Goal: Task Accomplishment & Management: Use online tool/utility

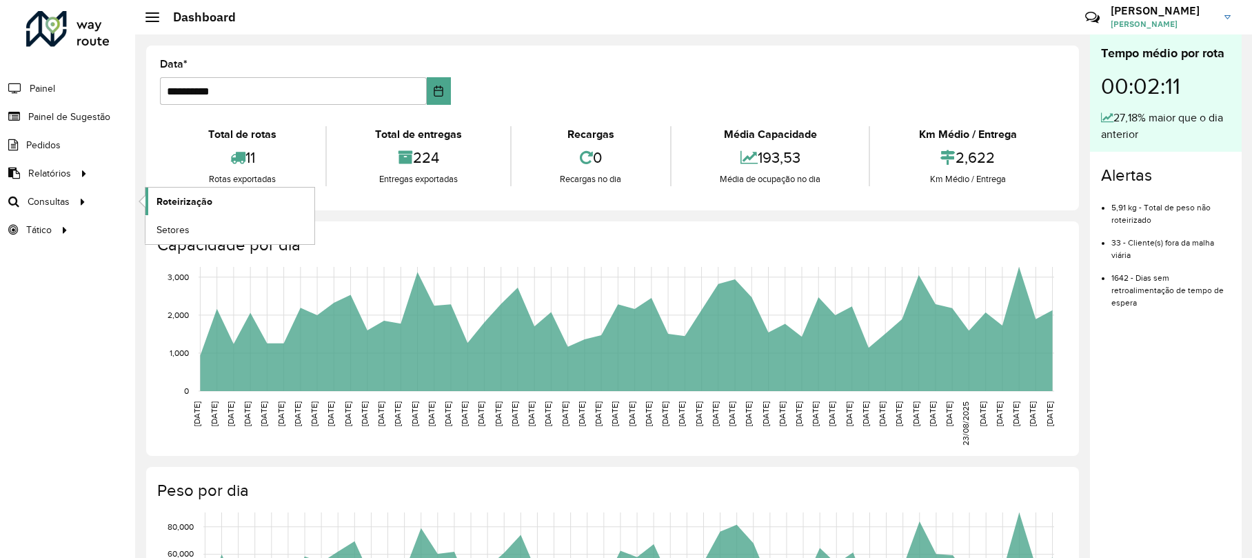
click at [174, 194] on link "Roteirização" at bounding box center [229, 201] width 169 height 28
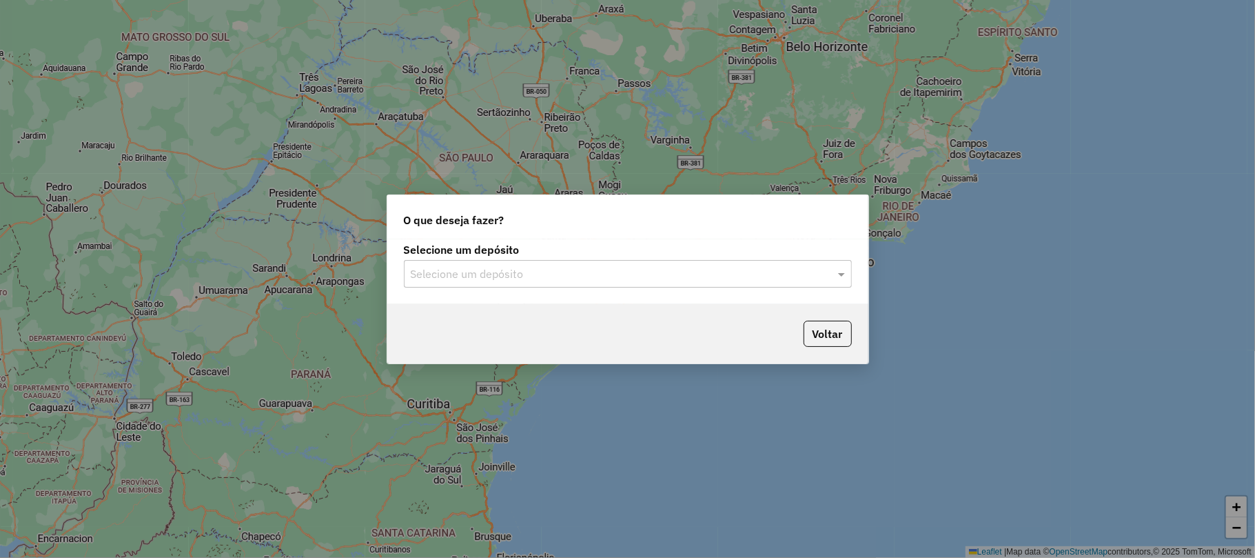
click at [510, 260] on div "Selecione um depósito" at bounding box center [628, 274] width 448 height 28
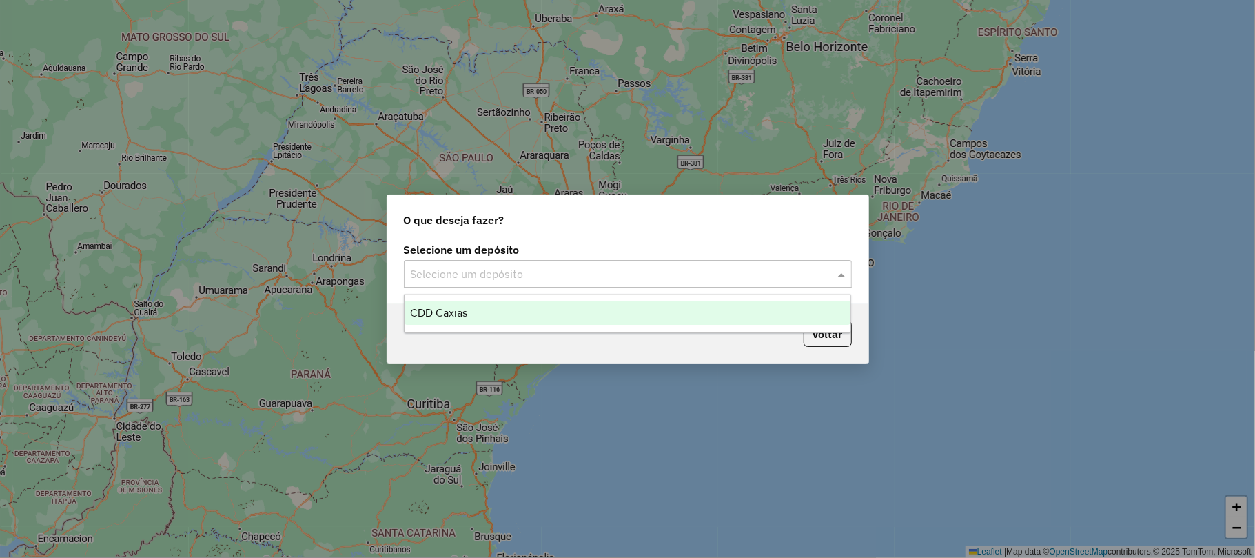
drag, startPoint x: 453, startPoint y: 313, endPoint x: 471, endPoint y: 314, distance: 18.7
click at [456, 314] on span "CDD Caxias" at bounding box center [438, 313] width 57 height 12
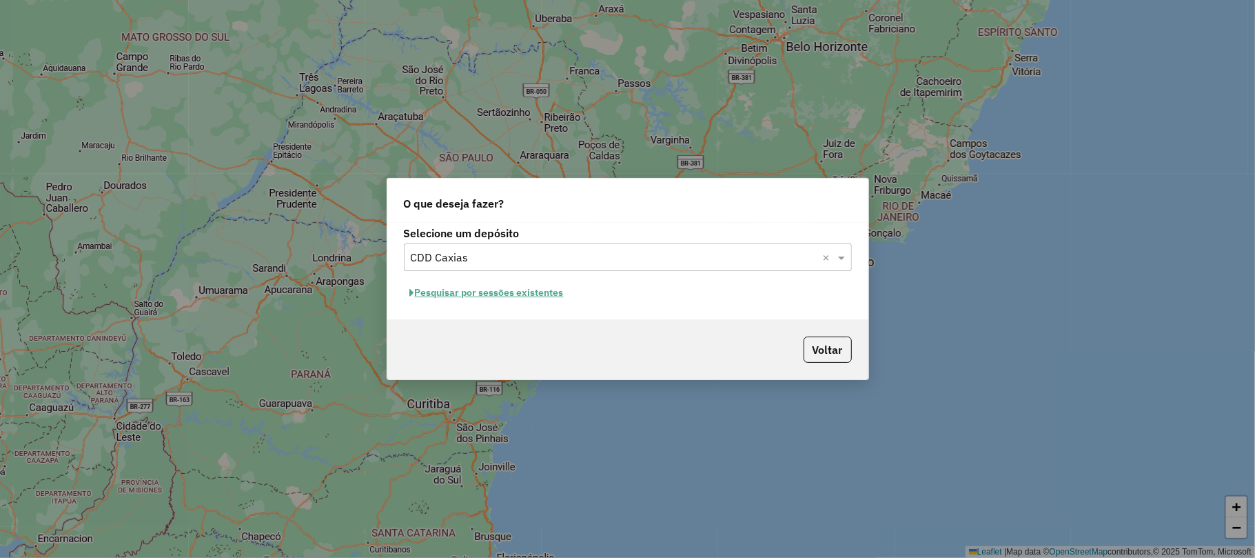
click at [529, 293] on button "Pesquisar por sessões existentes" at bounding box center [487, 292] width 166 height 21
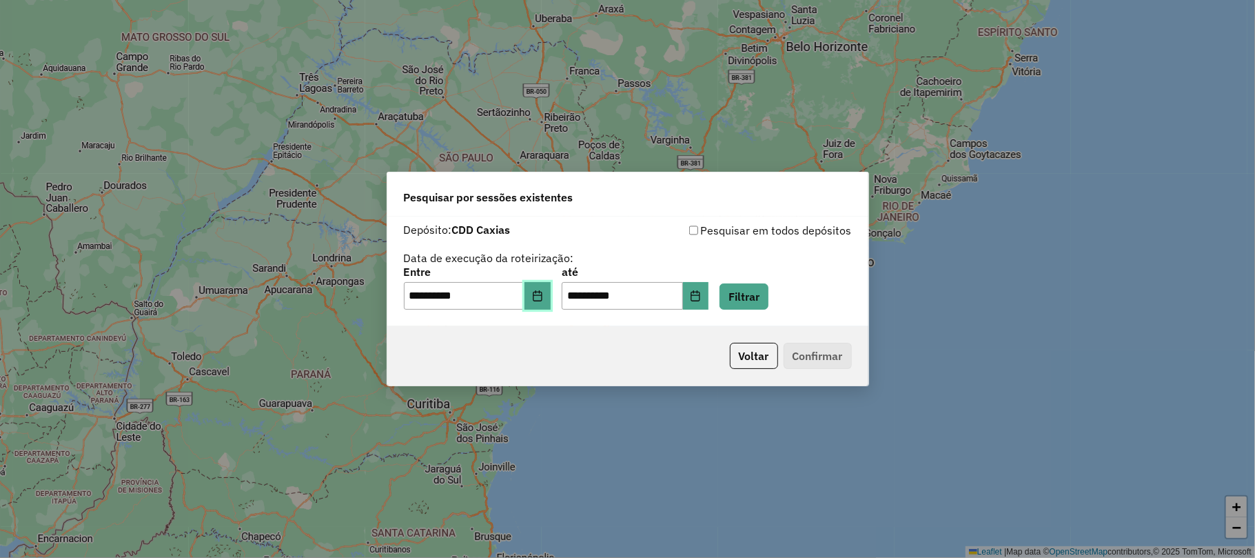
click at [543, 298] on icon "Choose Date" at bounding box center [537, 295] width 11 height 11
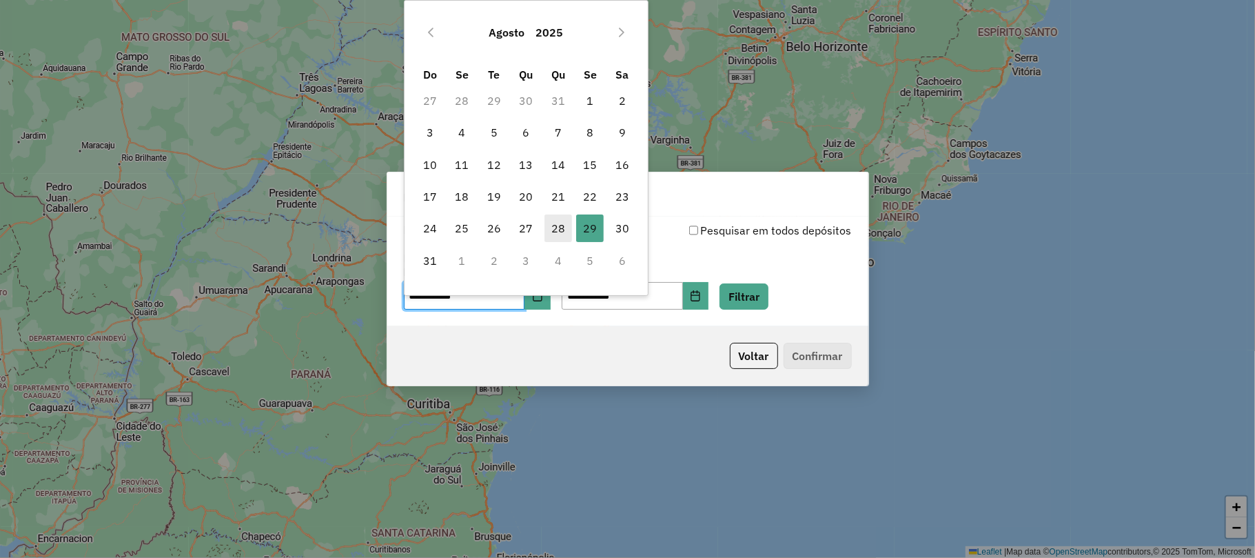
click at [553, 233] on span "28" at bounding box center [559, 228] width 28 height 28
type input "**********"
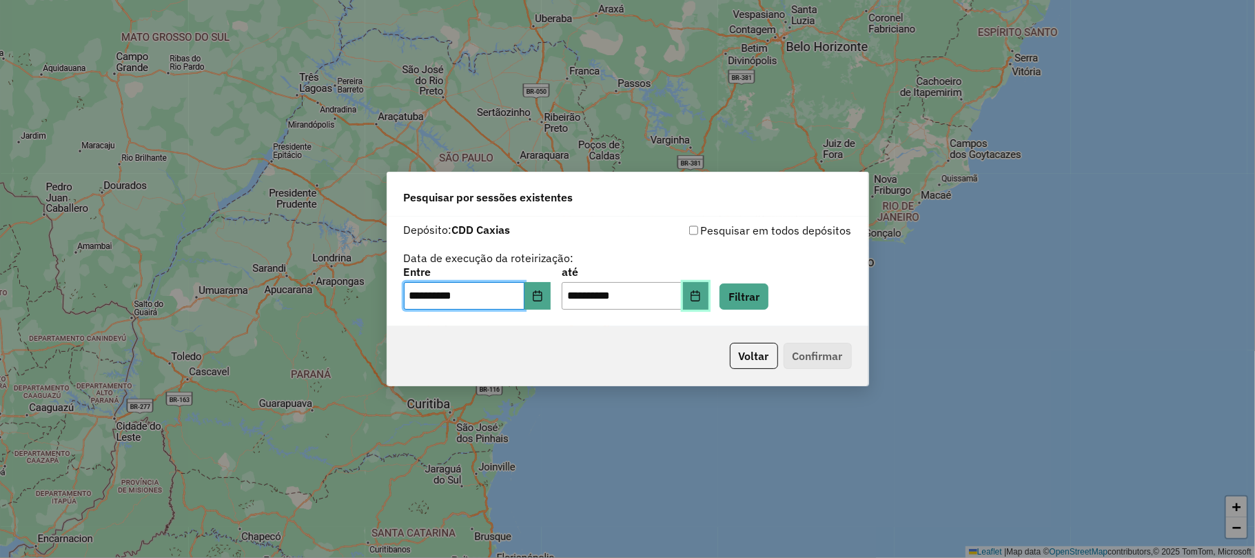
click at [701, 290] on icon "Choose Date" at bounding box center [695, 295] width 11 height 11
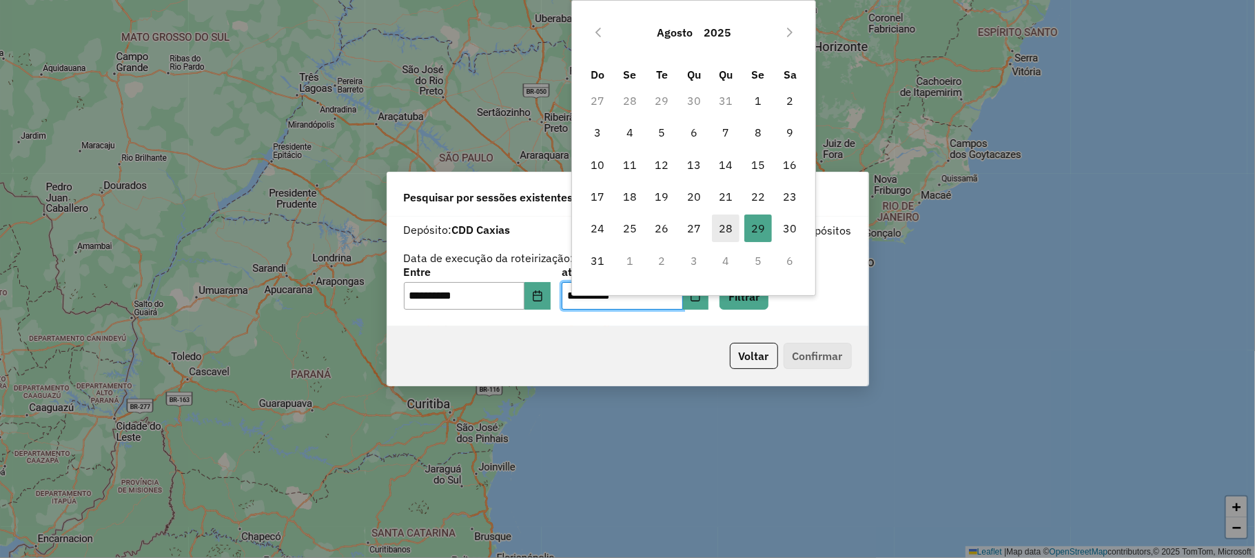
click at [726, 230] on span "28" at bounding box center [726, 228] width 28 height 28
type input "**********"
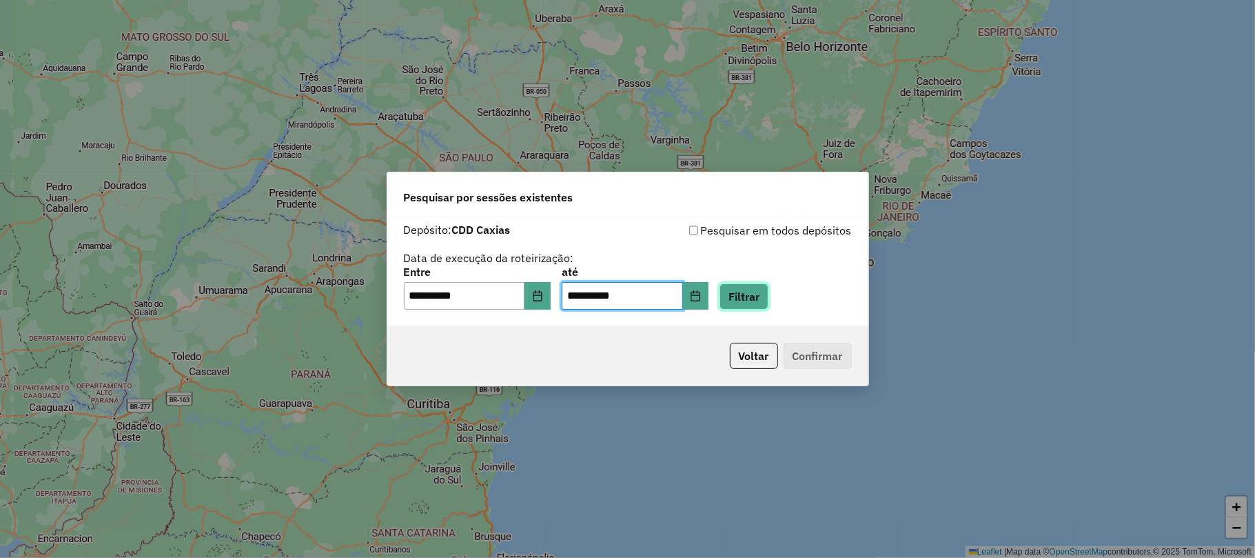
click at [758, 288] on button "Filtrar" at bounding box center [744, 296] width 49 height 26
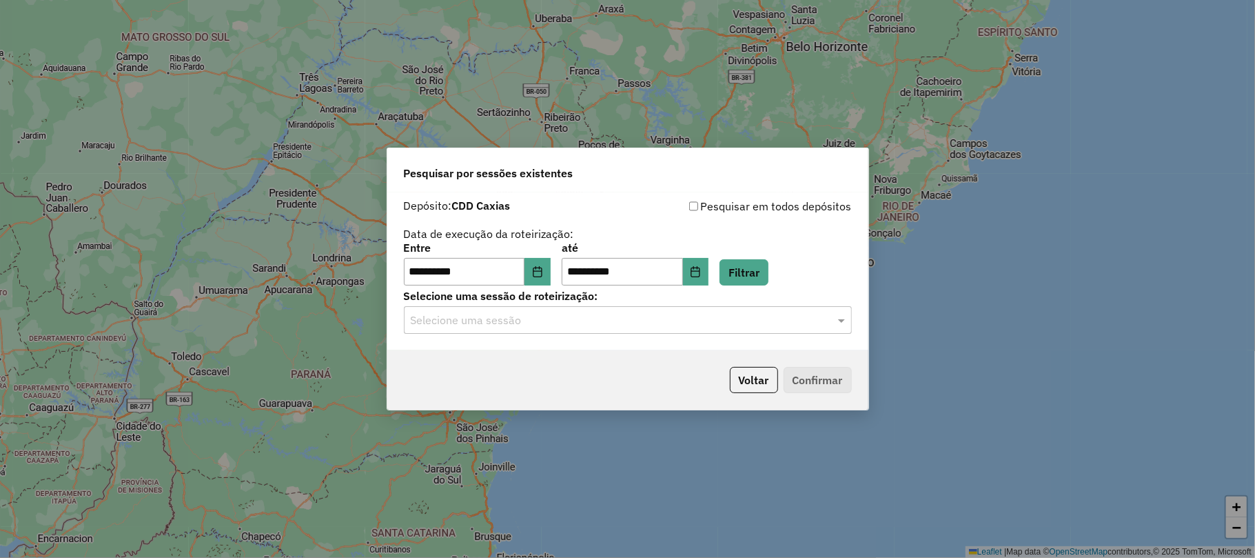
click at [575, 326] on input "text" at bounding box center [614, 320] width 407 height 17
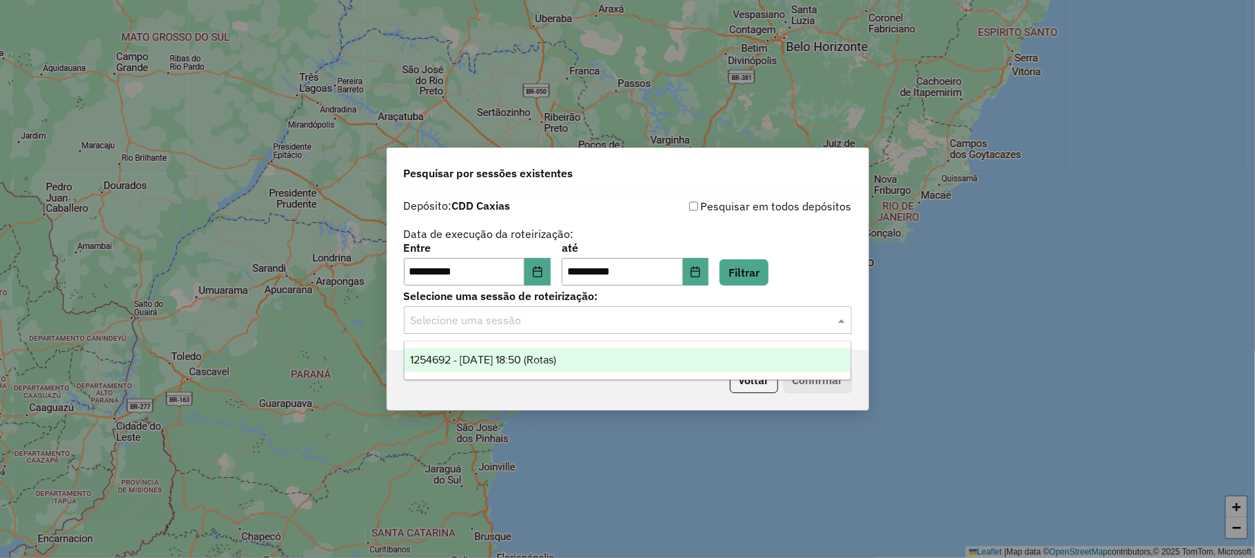
click at [527, 352] on div "1254692 - 28/08/2025 18:50 (Rotas)" at bounding box center [628, 359] width 446 height 23
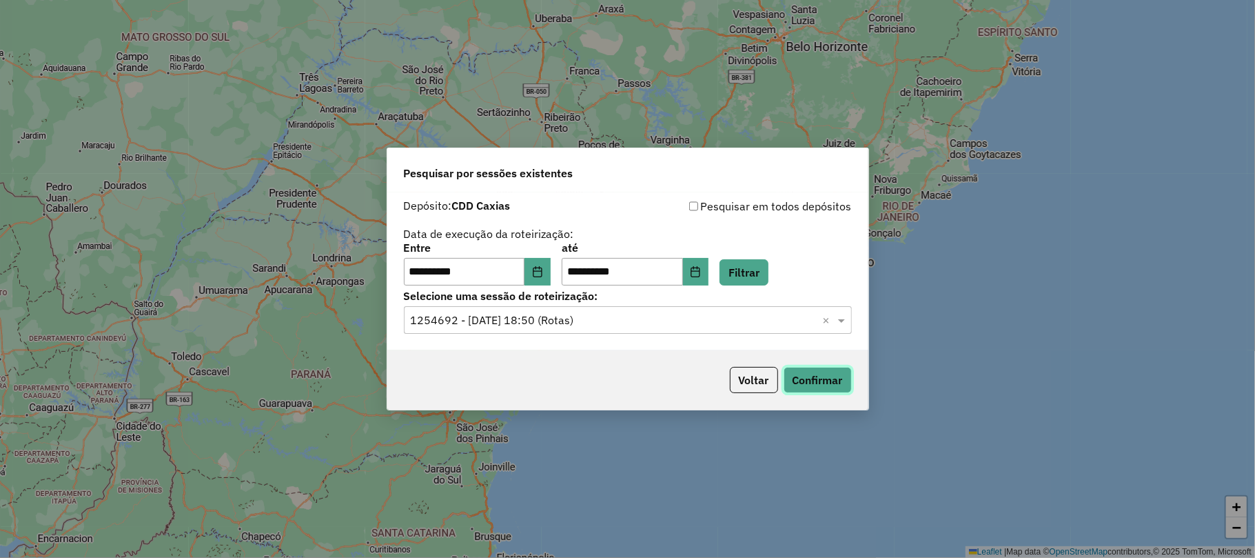
click at [803, 373] on button "Confirmar" at bounding box center [818, 380] width 68 height 26
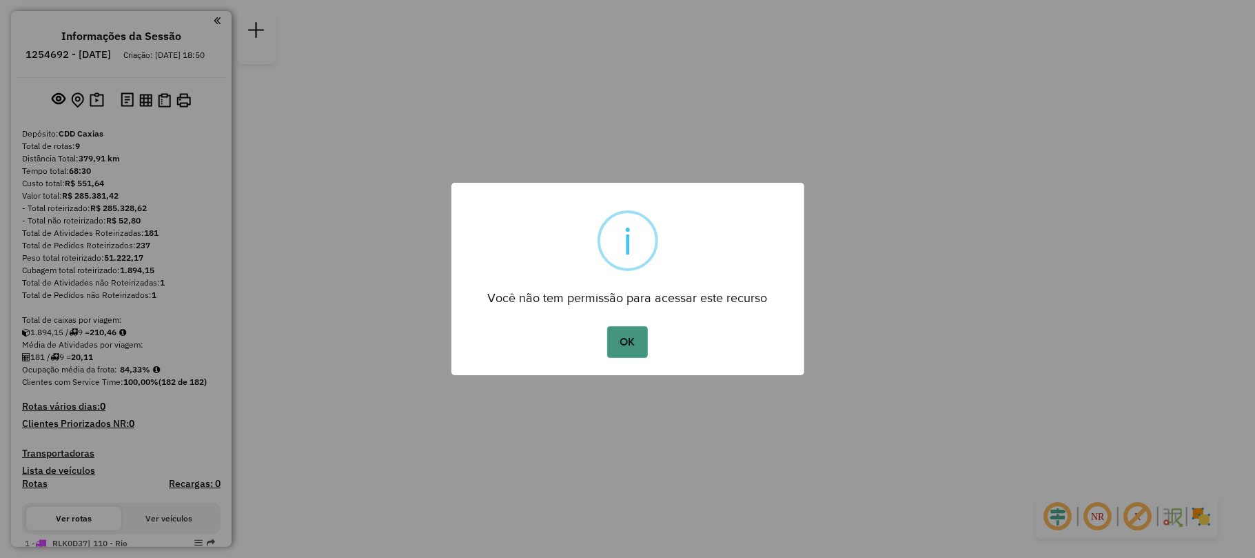
click at [621, 334] on button "OK" at bounding box center [627, 342] width 41 height 32
